Goal: Register for event/course

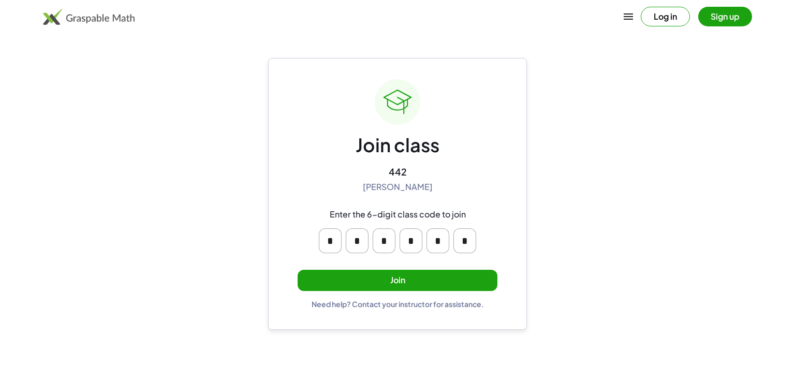
click at [398, 286] on button "Join" at bounding box center [398, 280] width 200 height 21
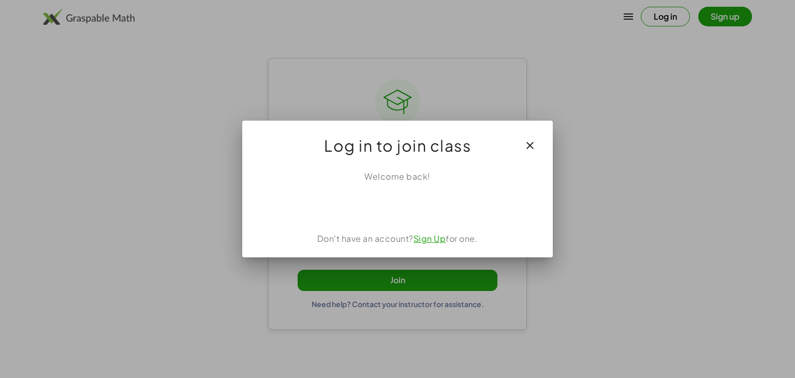
click at [428, 240] on link "Sign Up" at bounding box center [430, 238] width 33 height 11
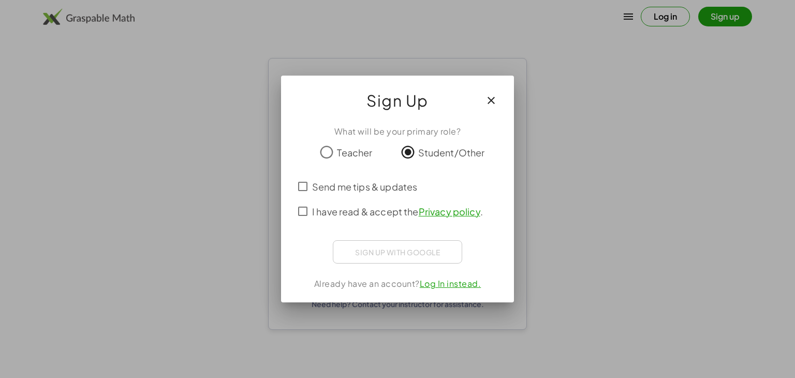
click at [345, 211] on span "I have read & accept the Privacy policy ." at bounding box center [397, 212] width 171 height 14
click at [490, 98] on icon "button" at bounding box center [491, 100] width 12 height 12
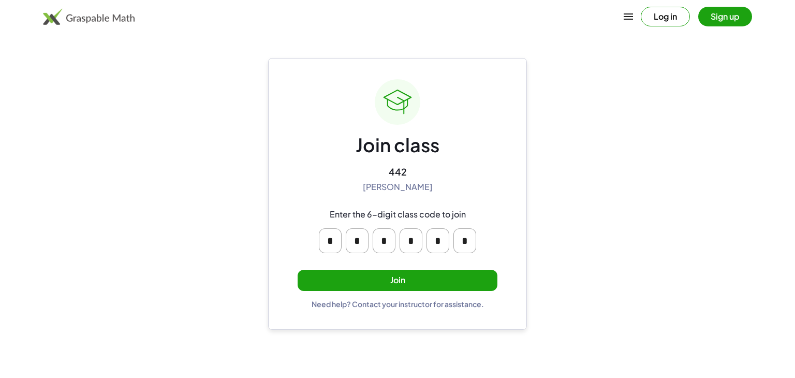
click at [588, 206] on main "Join class 442 [PERSON_NAME] Enter the 6-digit class code to join * * * * * * J…" at bounding box center [397, 189] width 795 height 378
click at [381, 304] on div "Need help? Contact your instructor for assistance." at bounding box center [398, 303] width 172 height 9
click at [714, 15] on button "Sign up" at bounding box center [726, 17] width 54 height 20
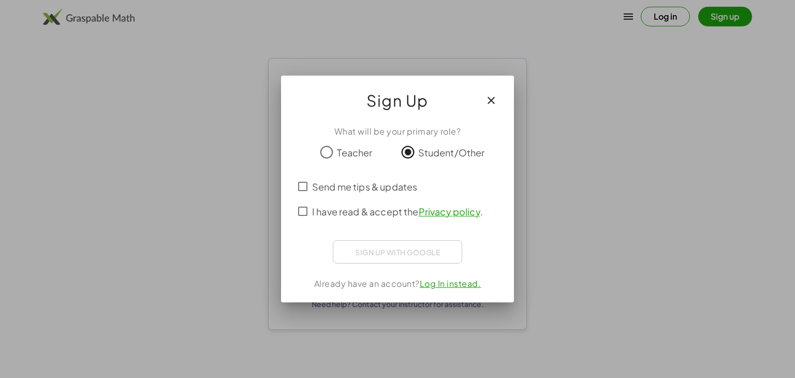
click at [379, 214] on span "I have read & accept the Privacy policy ." at bounding box center [397, 212] width 171 height 14
click at [493, 93] on button "button" at bounding box center [491, 100] width 25 height 25
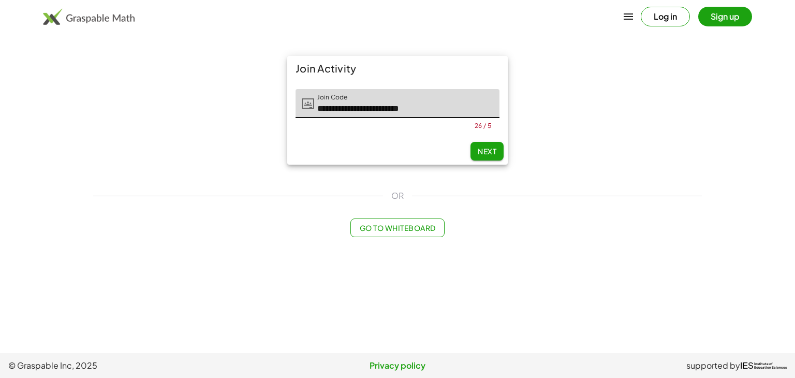
drag, startPoint x: 425, startPoint y: 109, endPoint x: 211, endPoint y: 97, distance: 213.7
click at [211, 97] on div "**********" at bounding box center [397, 110] width 621 height 121
type input "*****"
click at [491, 153] on span "Next" at bounding box center [487, 151] width 19 height 9
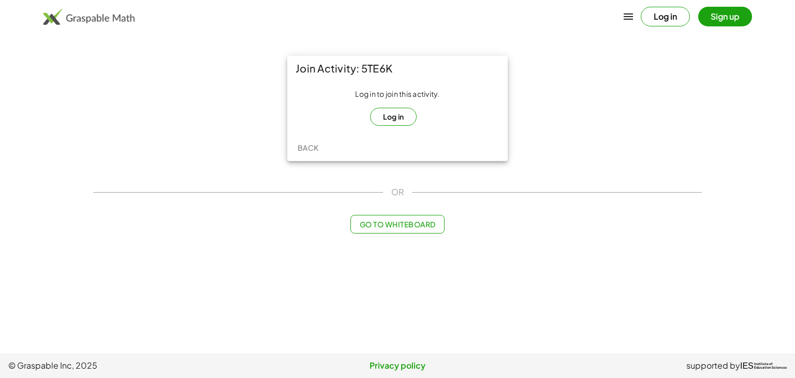
click at [400, 118] on button "Log in" at bounding box center [393, 117] width 47 height 18
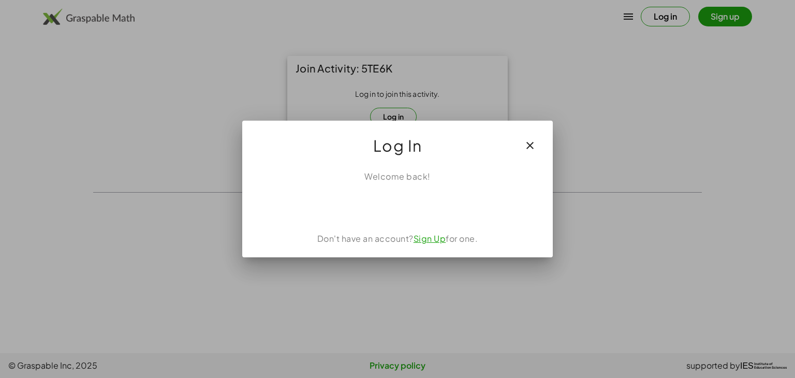
click at [527, 147] on icon "button" at bounding box center [530, 145] width 12 height 12
